Goal: Transaction & Acquisition: Purchase product/service

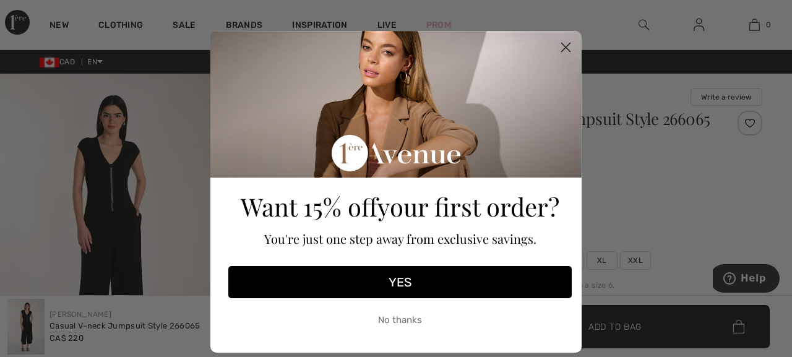
click at [391, 274] on button "YES" at bounding box center [400, 282] width 344 height 32
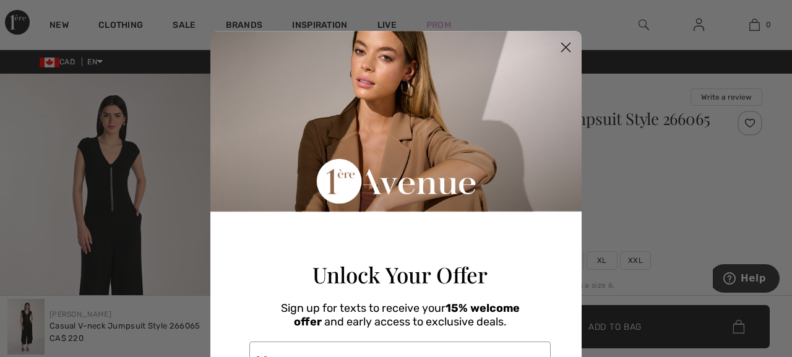
scroll to position [33, 0]
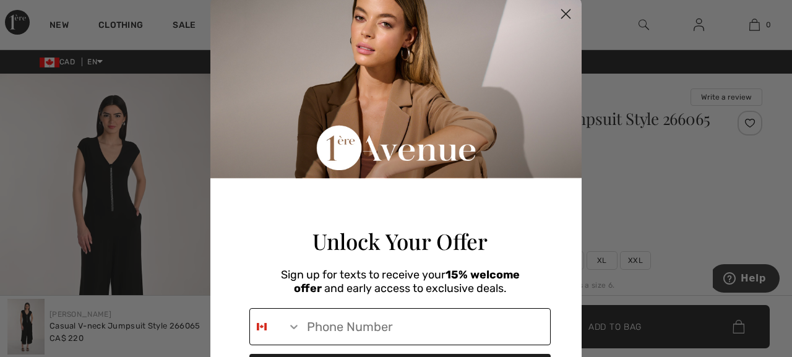
click at [379, 342] on input "Phone Number" at bounding box center [425, 327] width 249 height 36
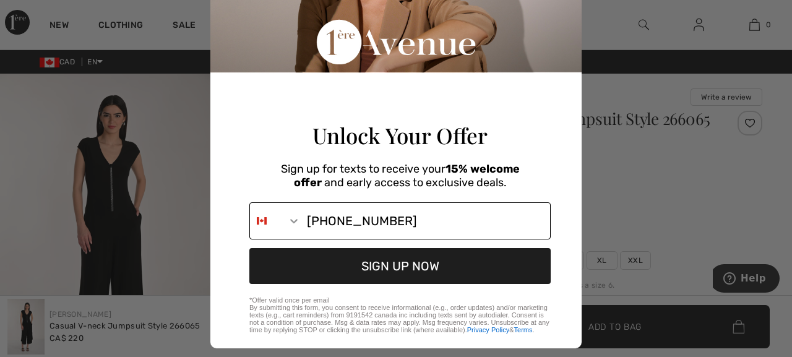
scroll to position [174, 0]
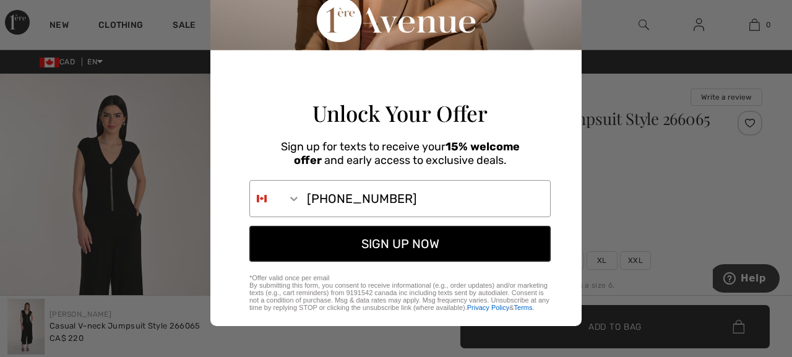
type input "1-418-623-6908"
click at [414, 241] on button "SIGN UP NOW" at bounding box center [399, 244] width 301 height 36
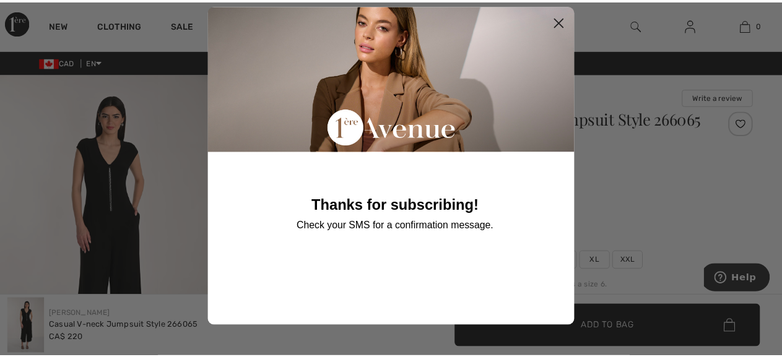
scroll to position [27, 0]
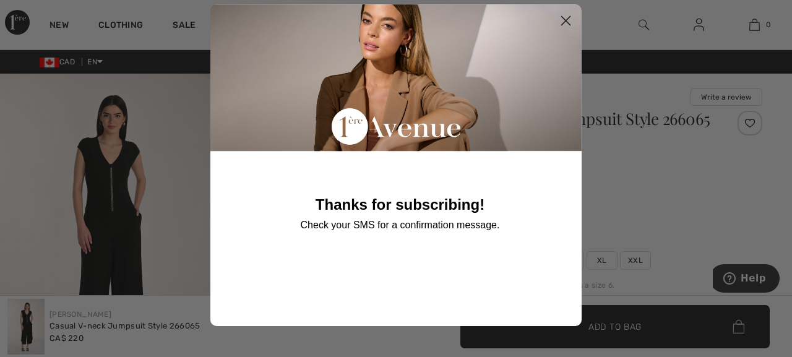
click at [565, 18] on circle "Close dialog" at bounding box center [566, 21] width 20 height 20
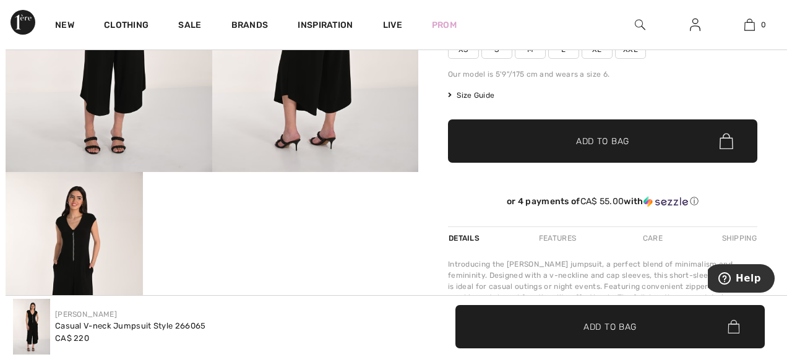
scroll to position [207, 0]
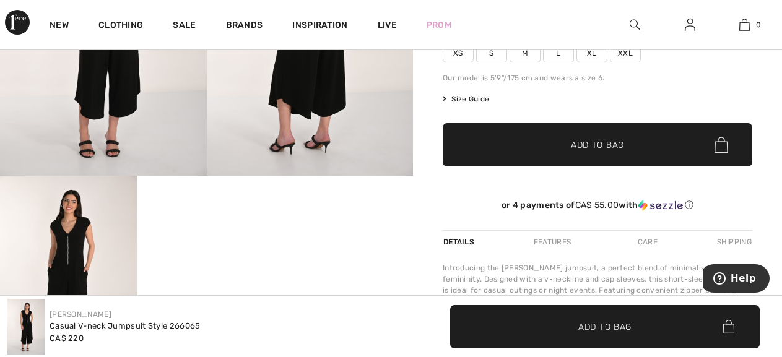
click at [477, 105] on span "Size Guide" at bounding box center [466, 98] width 46 height 11
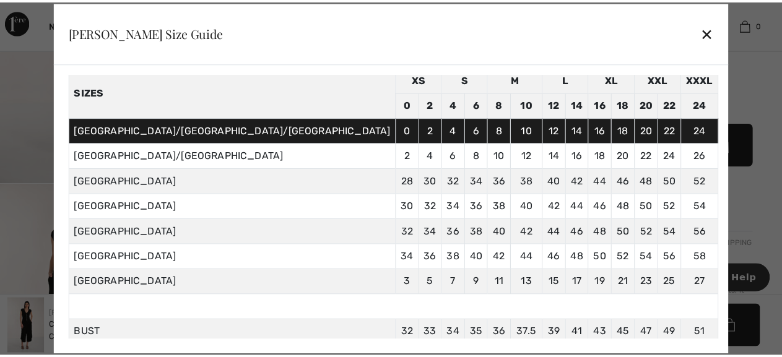
scroll to position [55, 0]
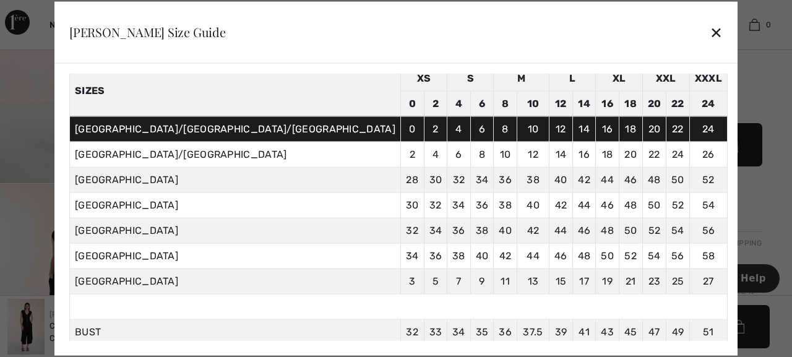
click at [710, 36] on div "✕" at bounding box center [716, 32] width 13 height 26
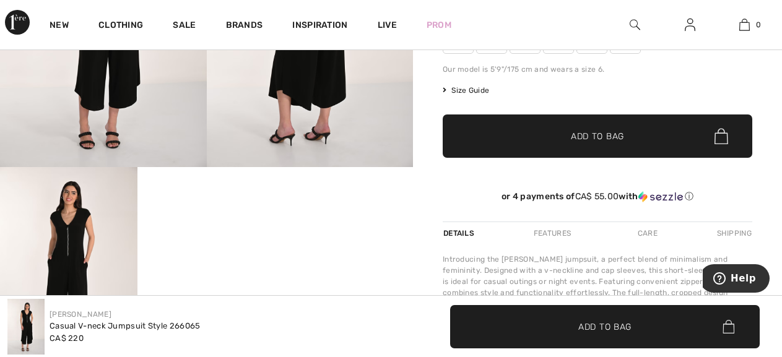
scroll to position [217, 0]
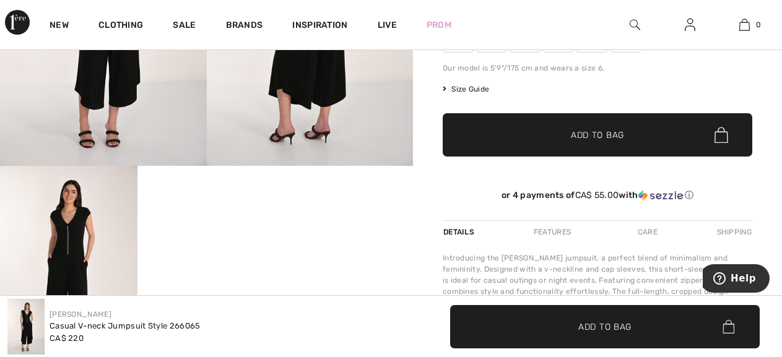
click at [557, 53] on span "L" at bounding box center [558, 43] width 31 height 19
click at [617, 142] on span "Add to Bag" at bounding box center [597, 135] width 53 height 13
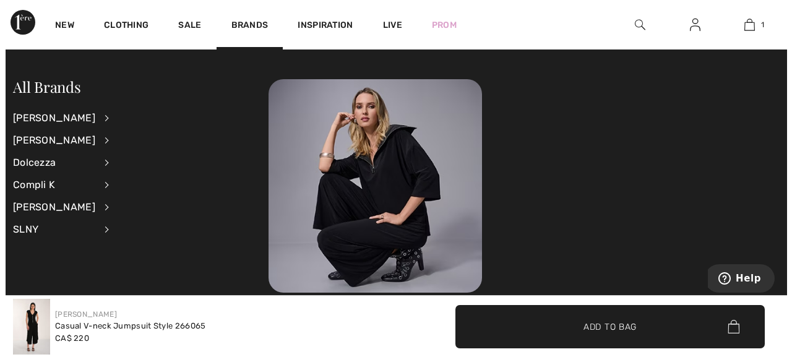
scroll to position [0, 0]
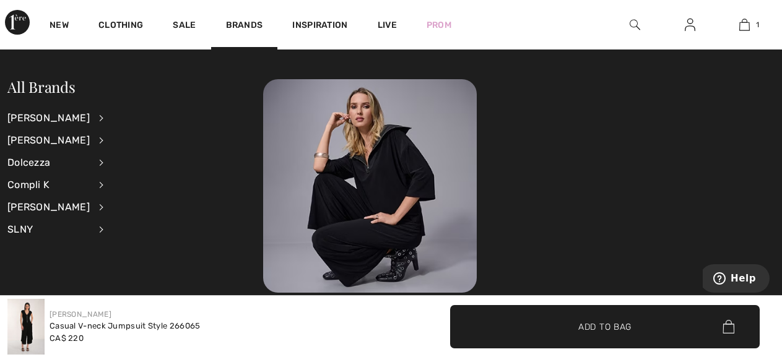
click at [634, 25] on img at bounding box center [635, 24] width 11 height 15
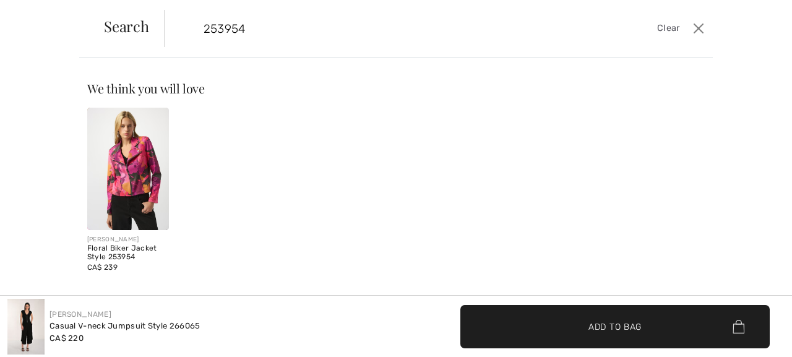
type input "253954"
click at [131, 183] on img at bounding box center [128, 169] width 82 height 123
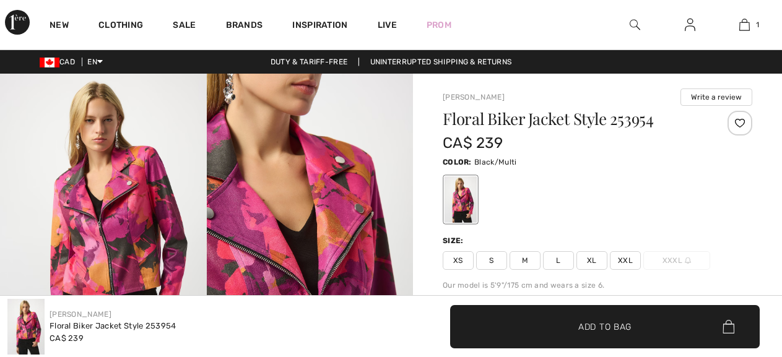
checkbox input "true"
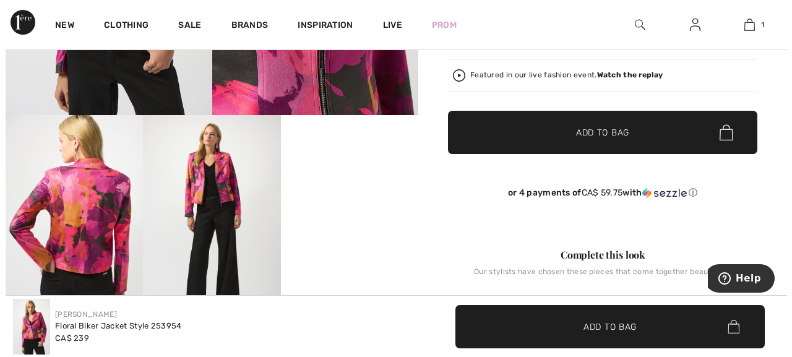
scroll to position [199, 0]
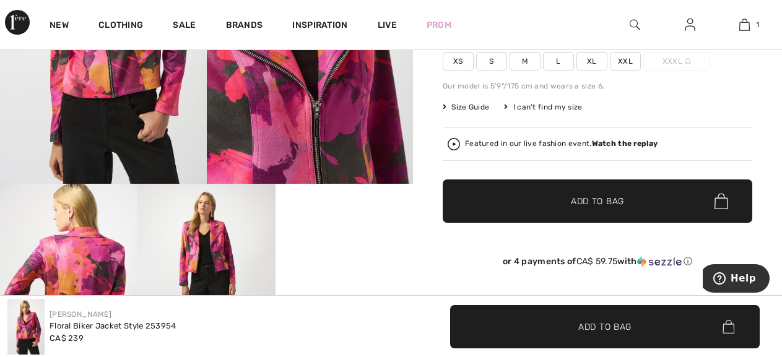
click at [468, 110] on span "Size Guide" at bounding box center [466, 107] width 46 height 11
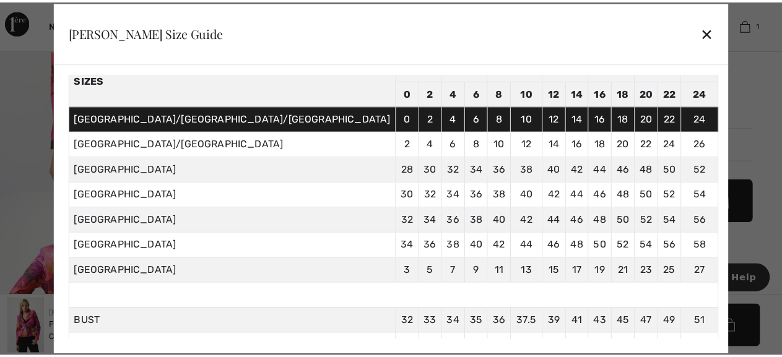
scroll to position [42, 0]
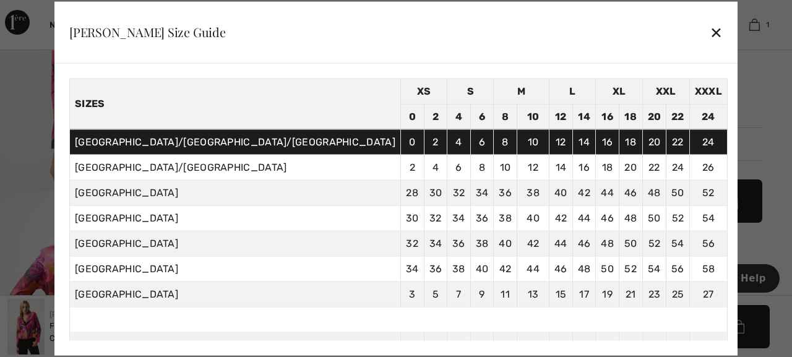
click at [710, 37] on div "✕" at bounding box center [716, 32] width 13 height 26
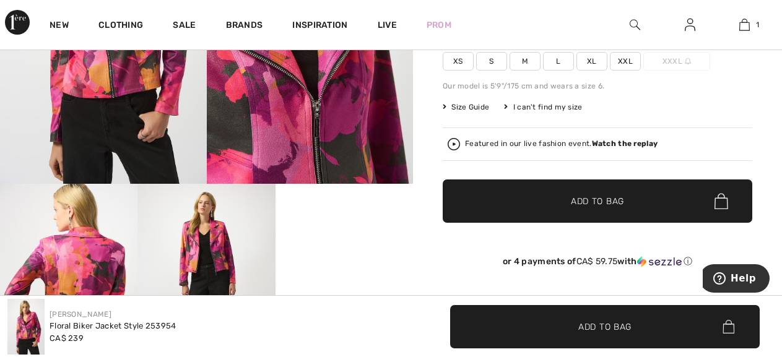
click at [552, 57] on span "L" at bounding box center [558, 61] width 31 height 19
click at [625, 199] on span "✔ Added to Bag Add to Bag" at bounding box center [598, 201] width 310 height 43
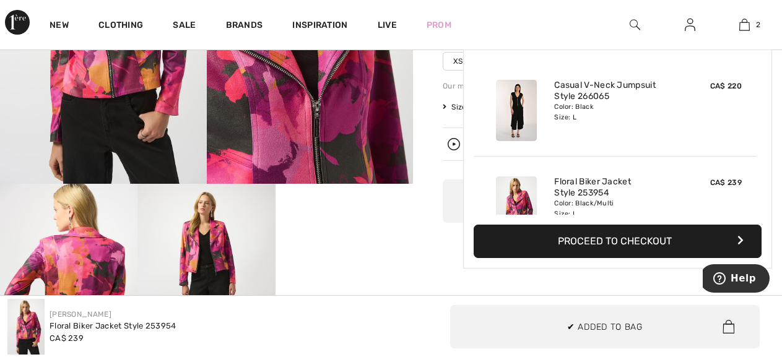
scroll to position [38, 0]
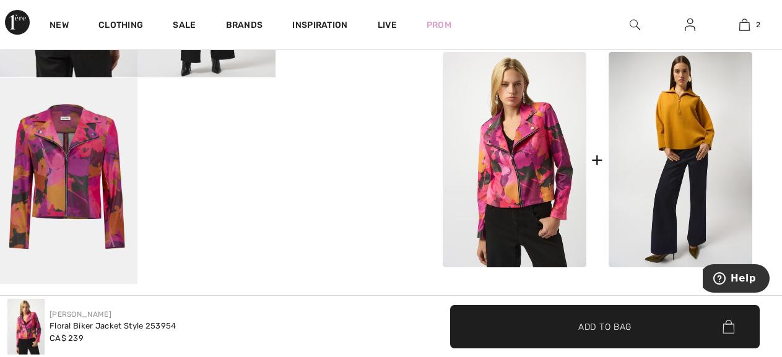
click at [635, 30] on img at bounding box center [635, 24] width 11 height 15
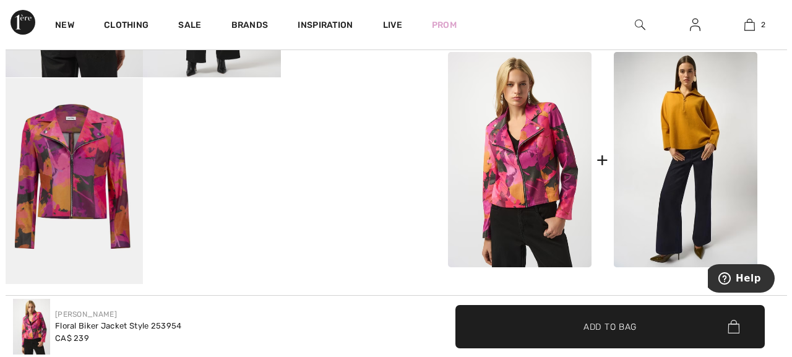
scroll to position [520, 0]
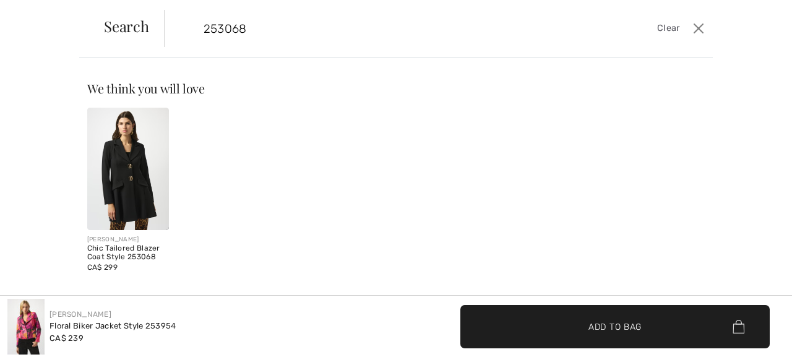
type input "253068"
click at [145, 165] on img at bounding box center [128, 169] width 82 height 123
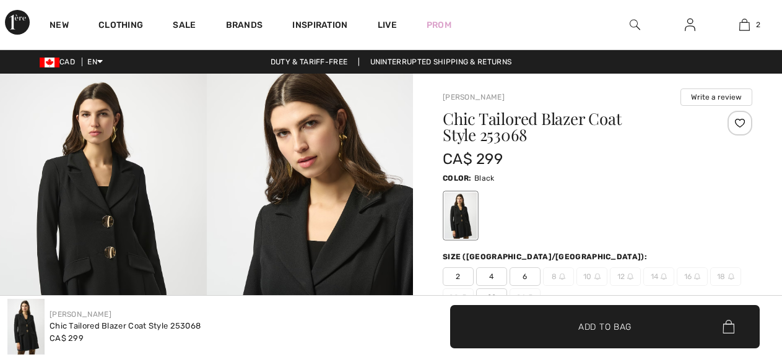
checkbox input "true"
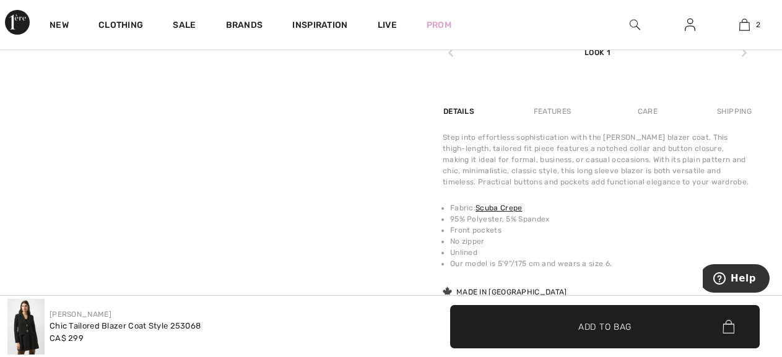
scroll to position [278, 0]
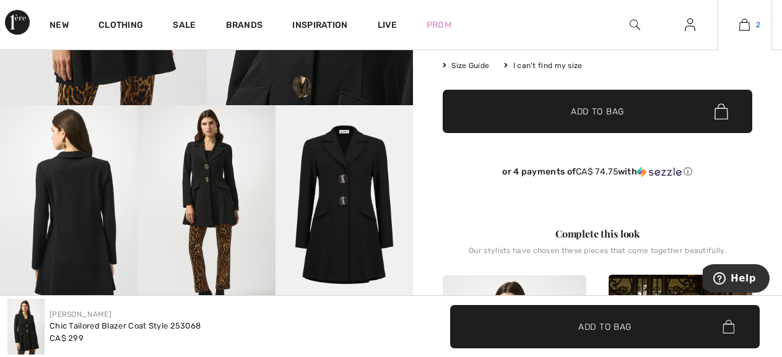
click at [746, 30] on img at bounding box center [744, 24] width 11 height 15
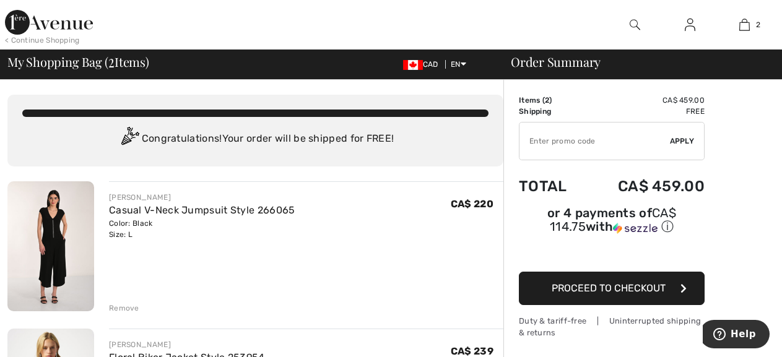
click at [594, 150] on input "TEXT" at bounding box center [594, 141] width 150 height 37
type input "15"
click at [689, 143] on span "Apply" at bounding box center [682, 141] width 25 height 11
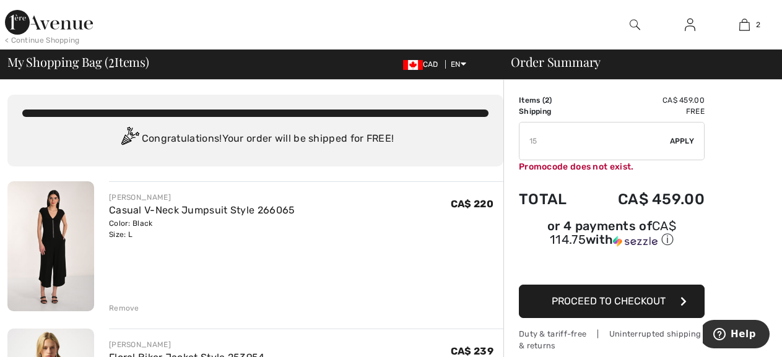
scroll to position [313, 0]
